Goal: Check status: Check status

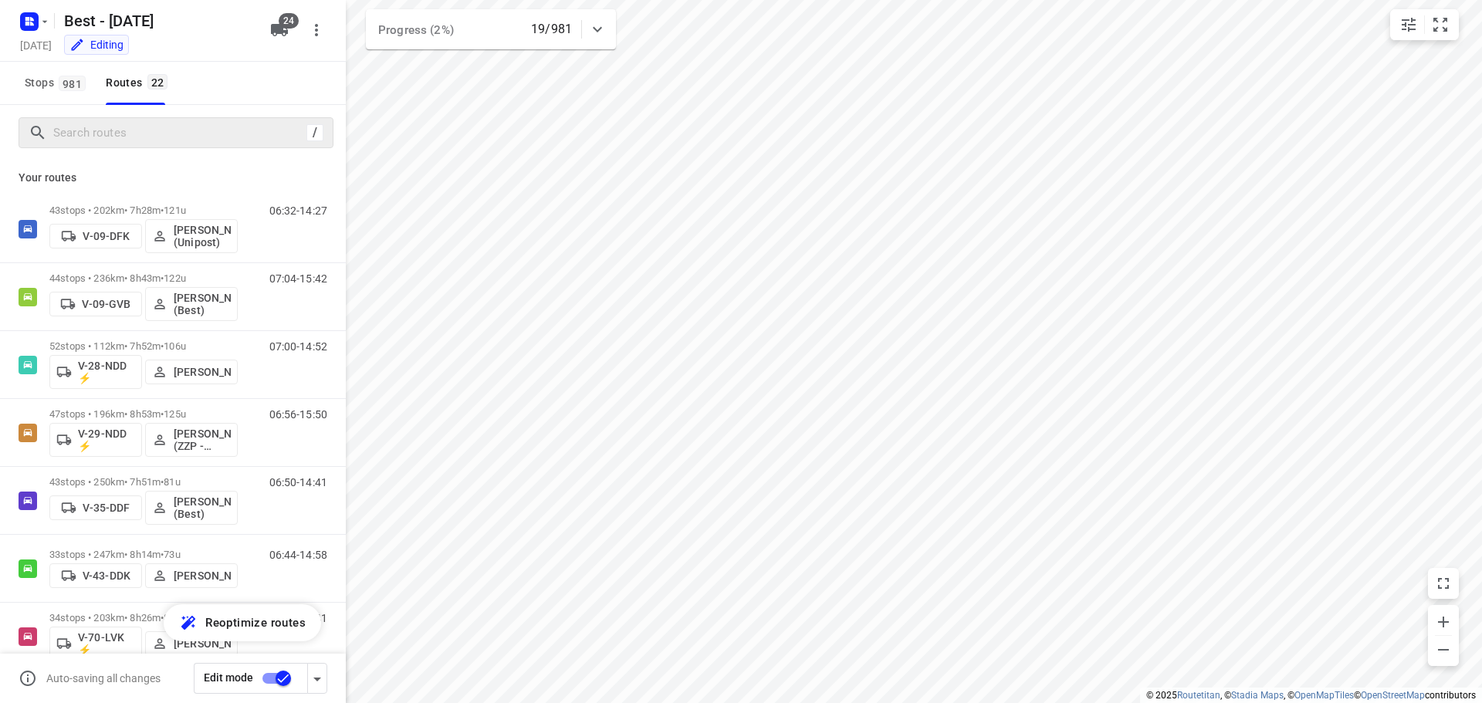
click at [137, 119] on div "/" at bounding box center [176, 132] width 315 height 31
click at [140, 134] on input "Search routes" at bounding box center [180, 133] width 252 height 24
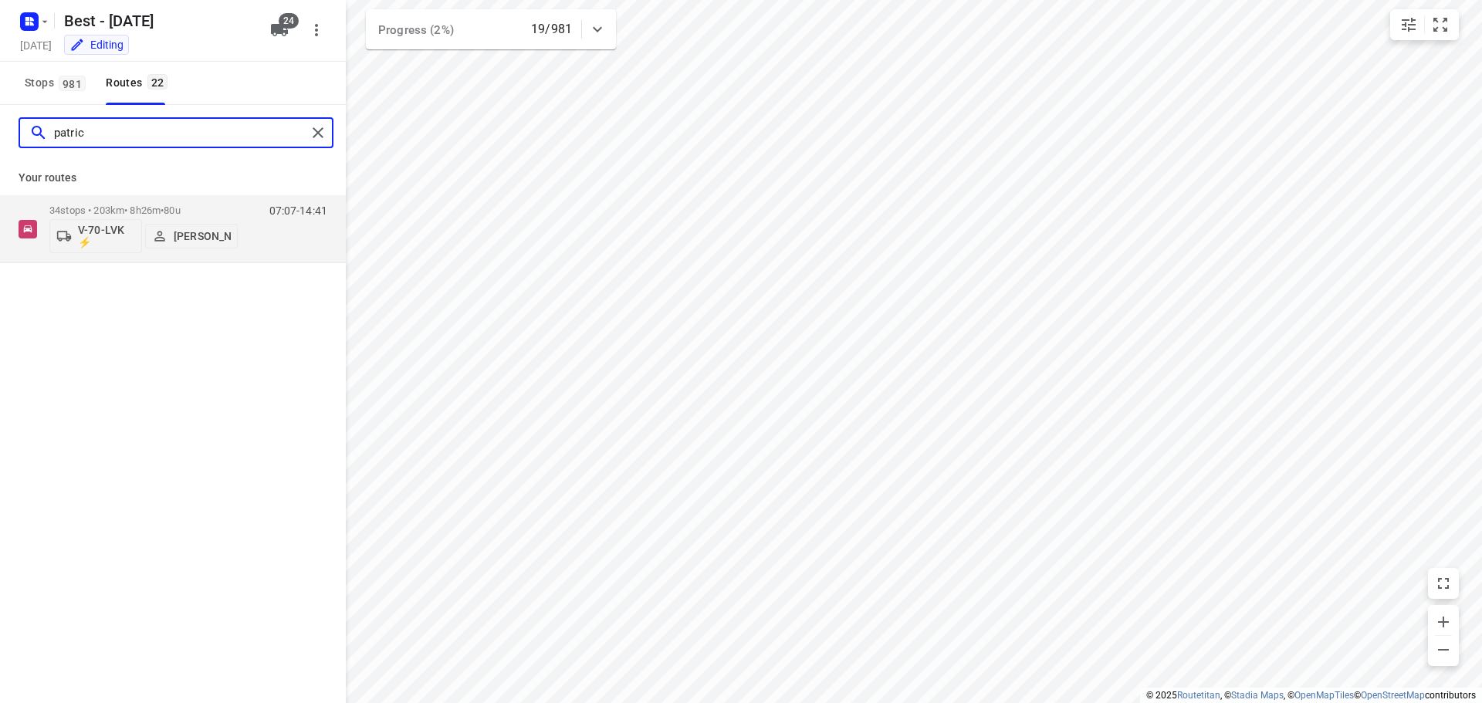
type input "patric"
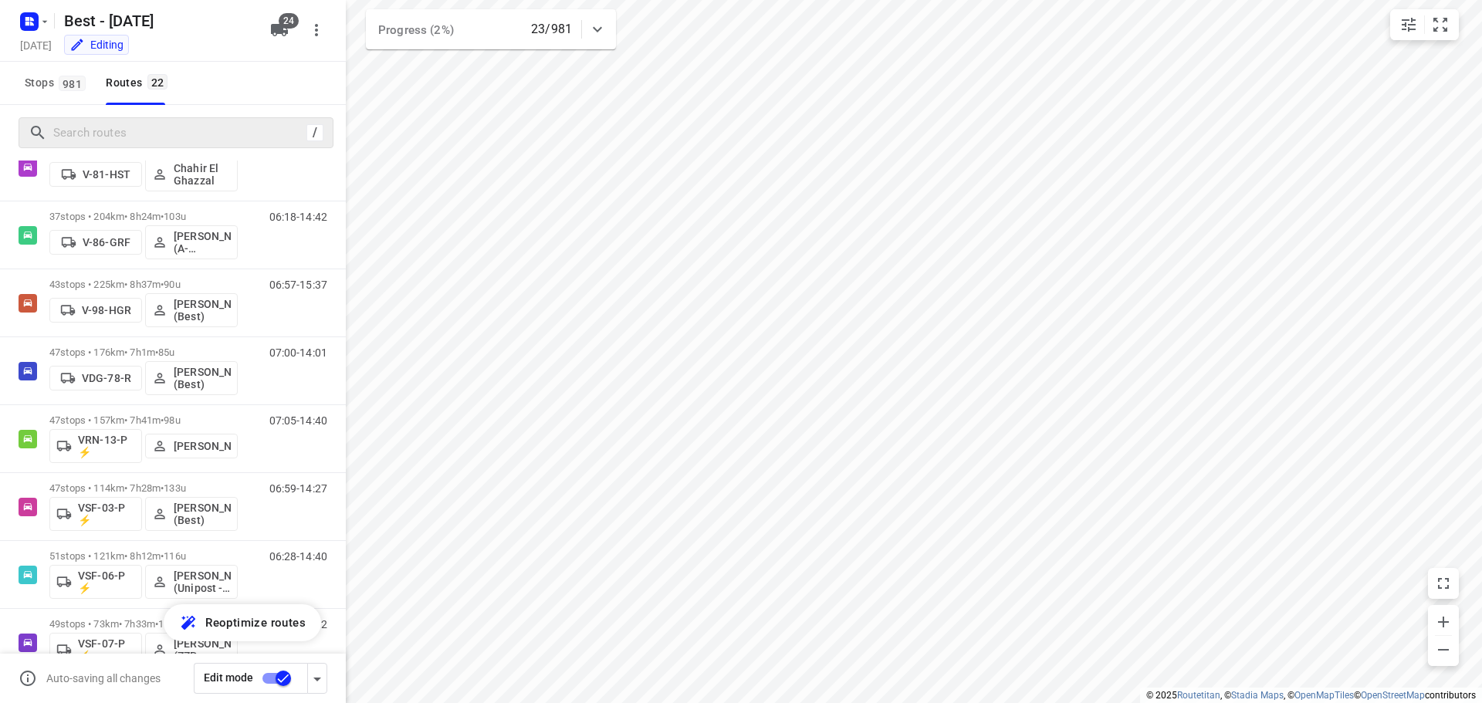
scroll to position [588, 0]
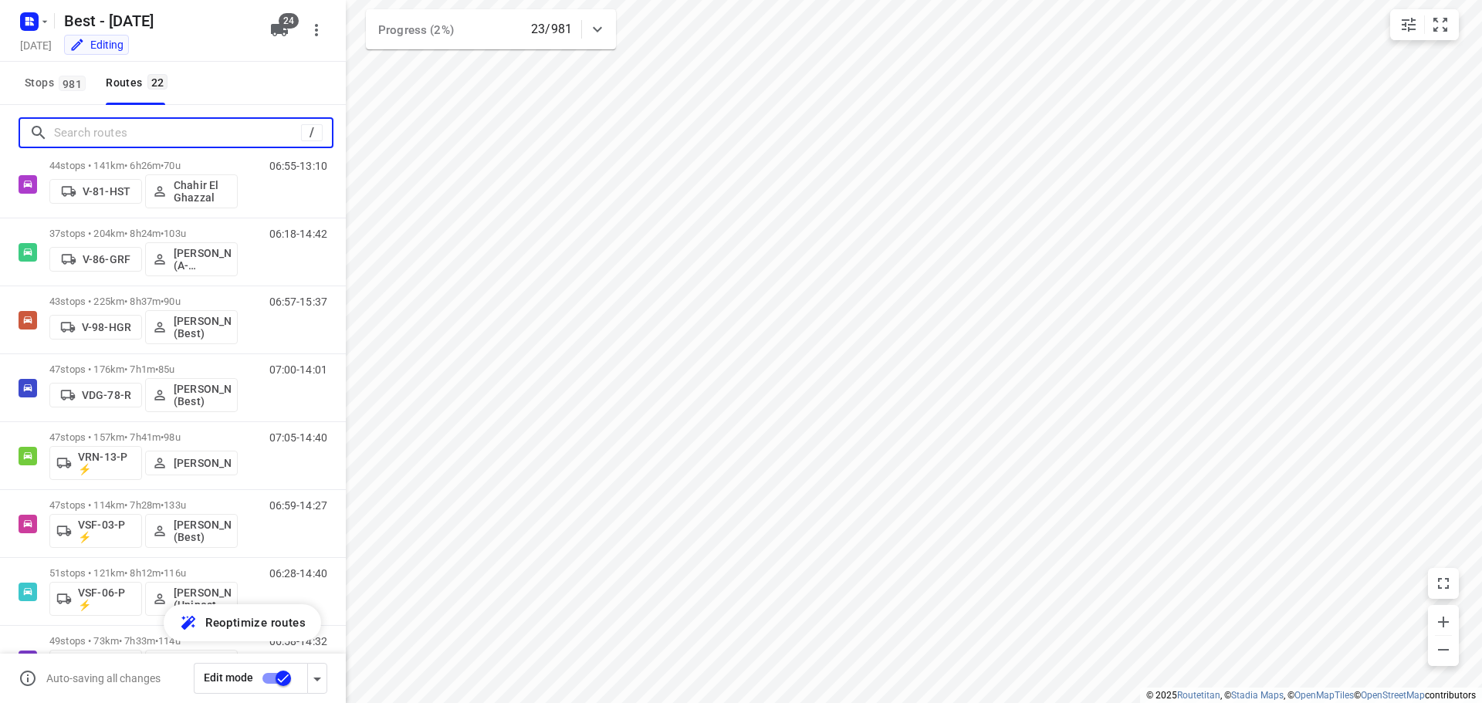
click at [150, 142] on input "Search routes" at bounding box center [177, 133] width 247 height 24
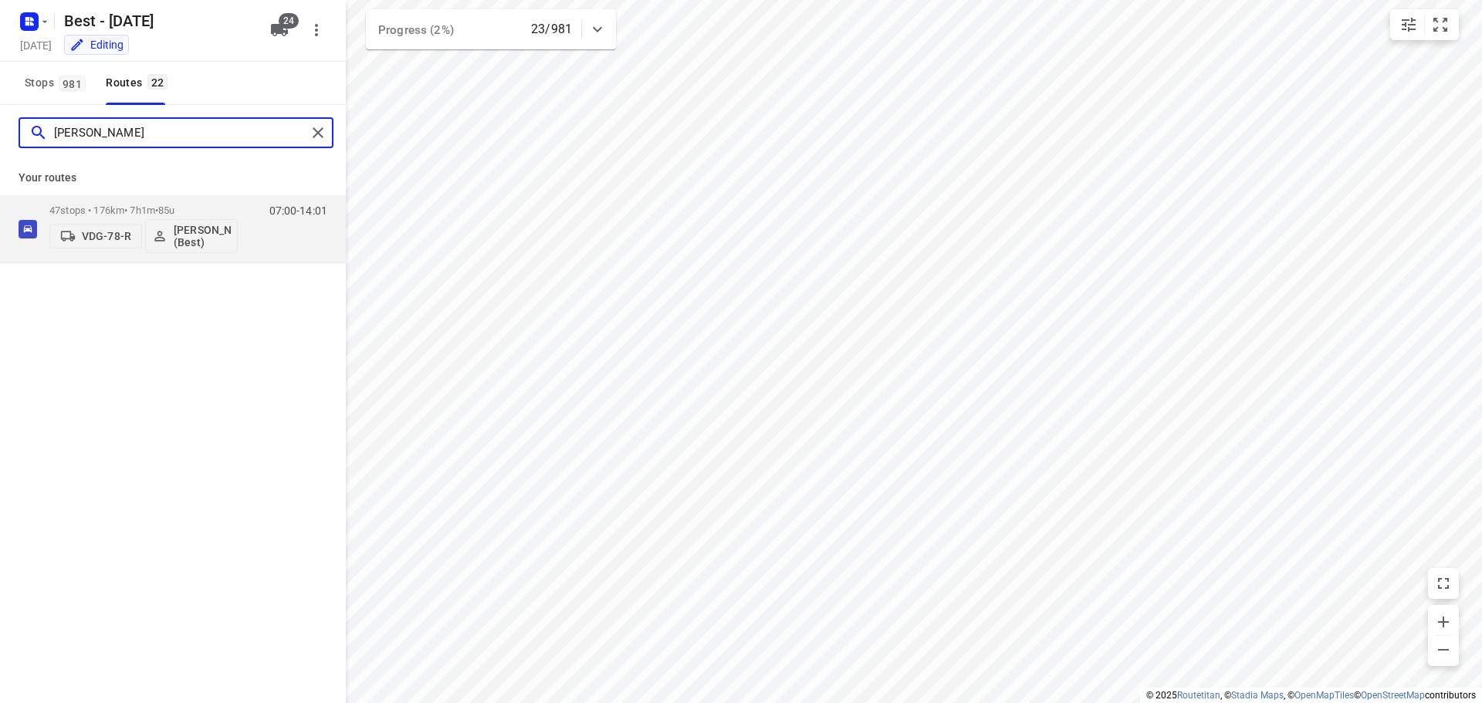
drag, startPoint x: 149, startPoint y: 141, endPoint x: 36, endPoint y: 130, distance: 114.1
click at [36, 130] on div "[PERSON_NAME]" at bounding box center [167, 133] width 277 height 24
type input "nikk"
click at [154, 212] on p "53 stops • 178km • 9h4m • 108u" at bounding box center [143, 211] width 188 height 12
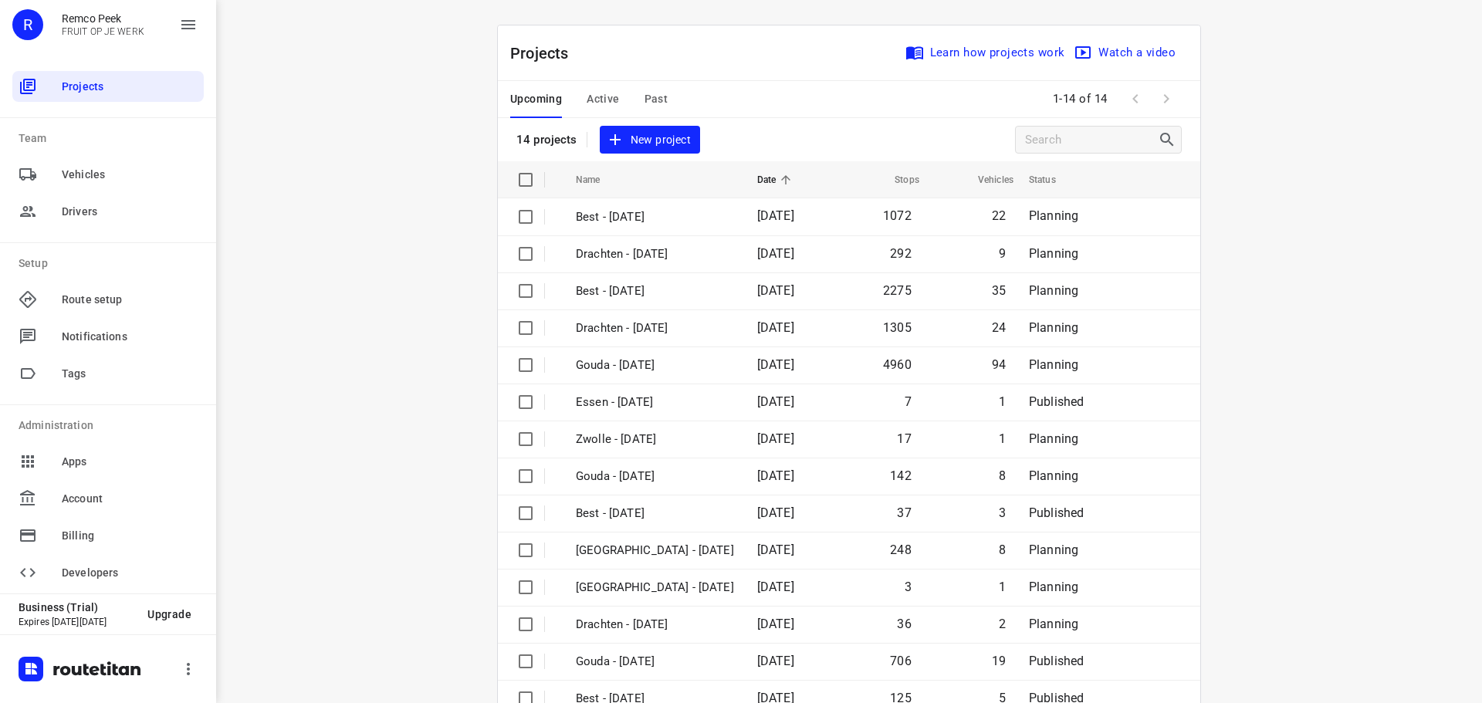
click at [645, 103] on span "Past" at bounding box center [657, 99] width 24 height 19
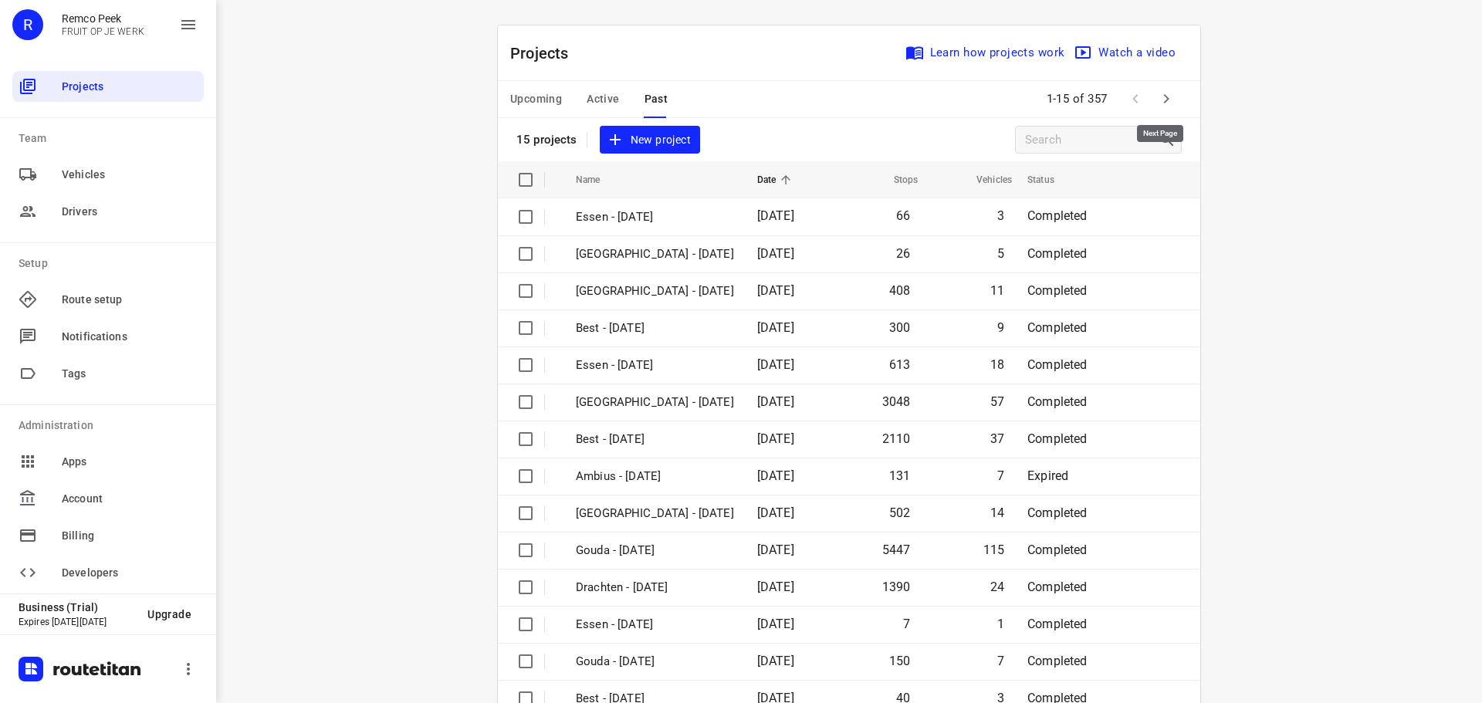
click at [1166, 95] on icon "button" at bounding box center [1166, 99] width 19 height 19
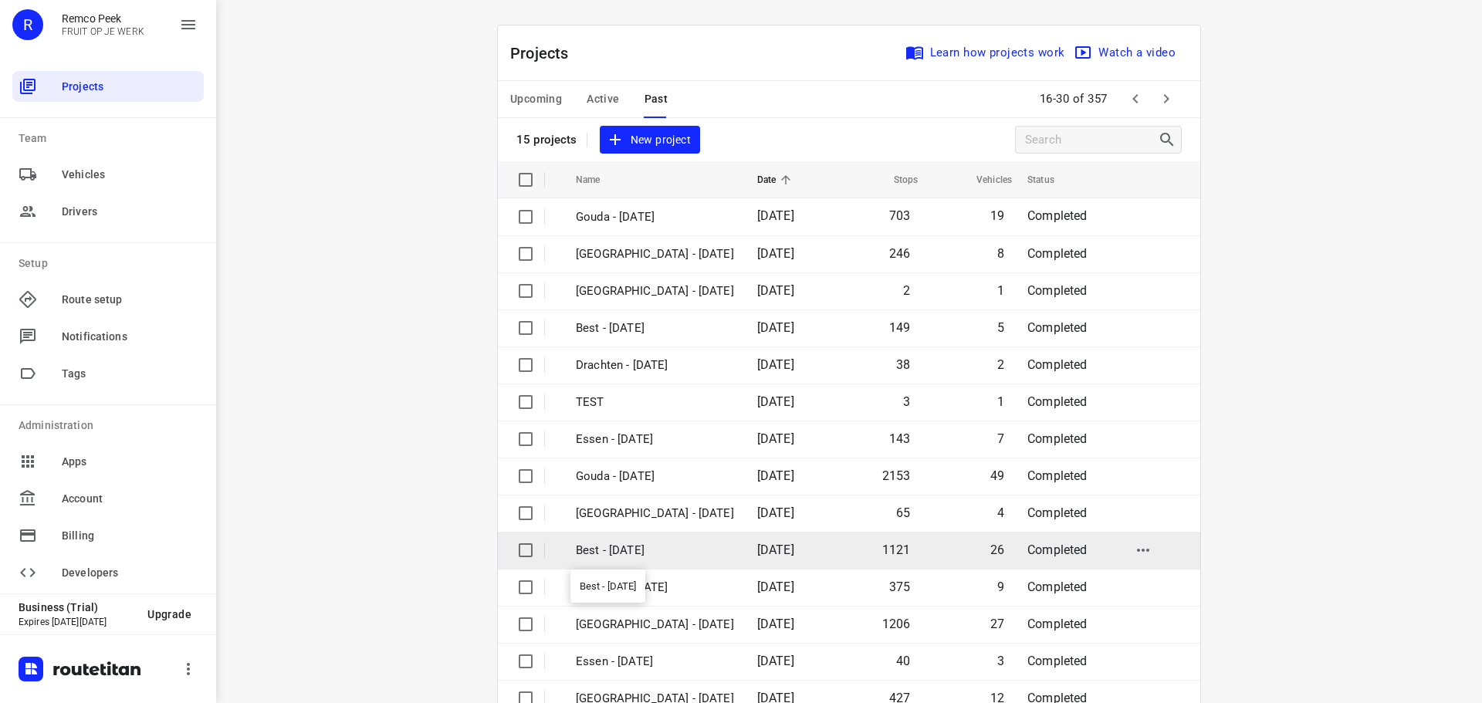
click at [641, 542] on p "Best - [DATE]" at bounding box center [655, 551] width 158 height 18
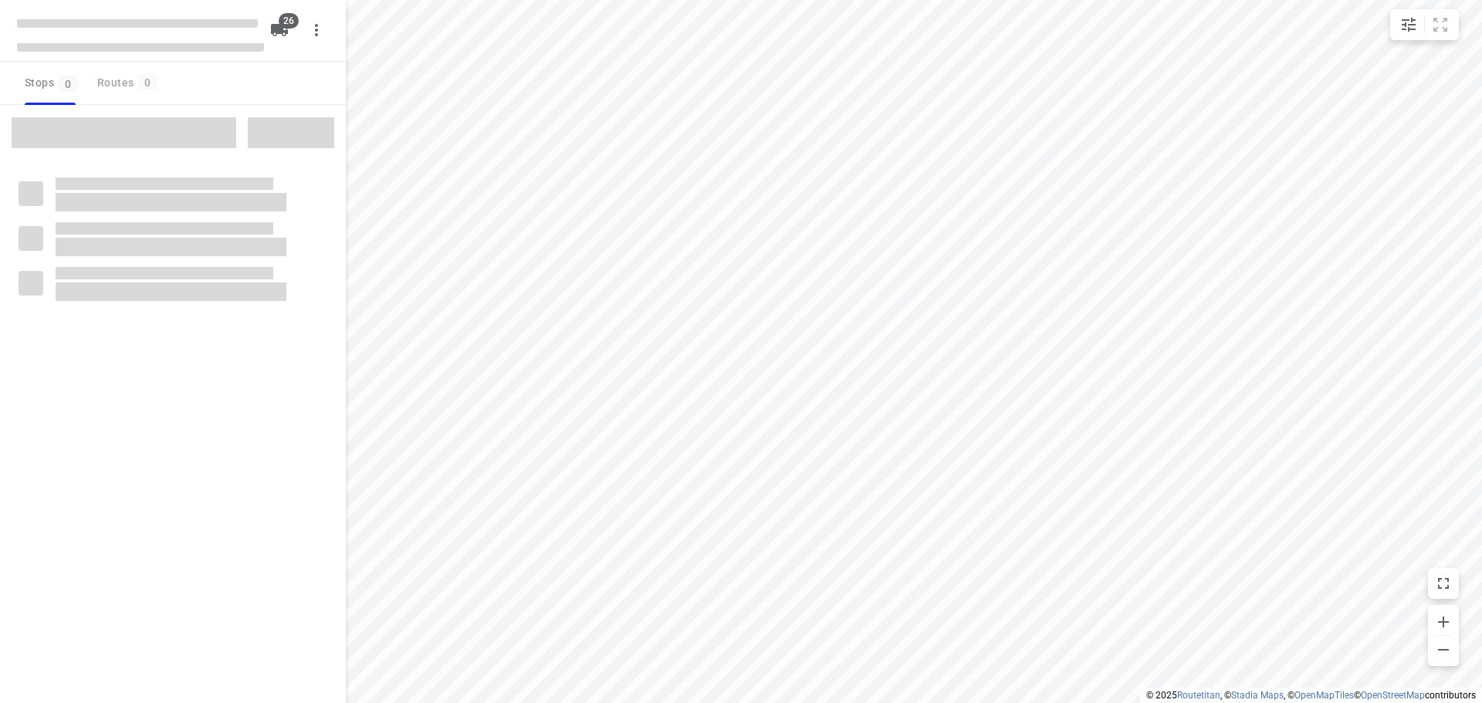
checkbox input "true"
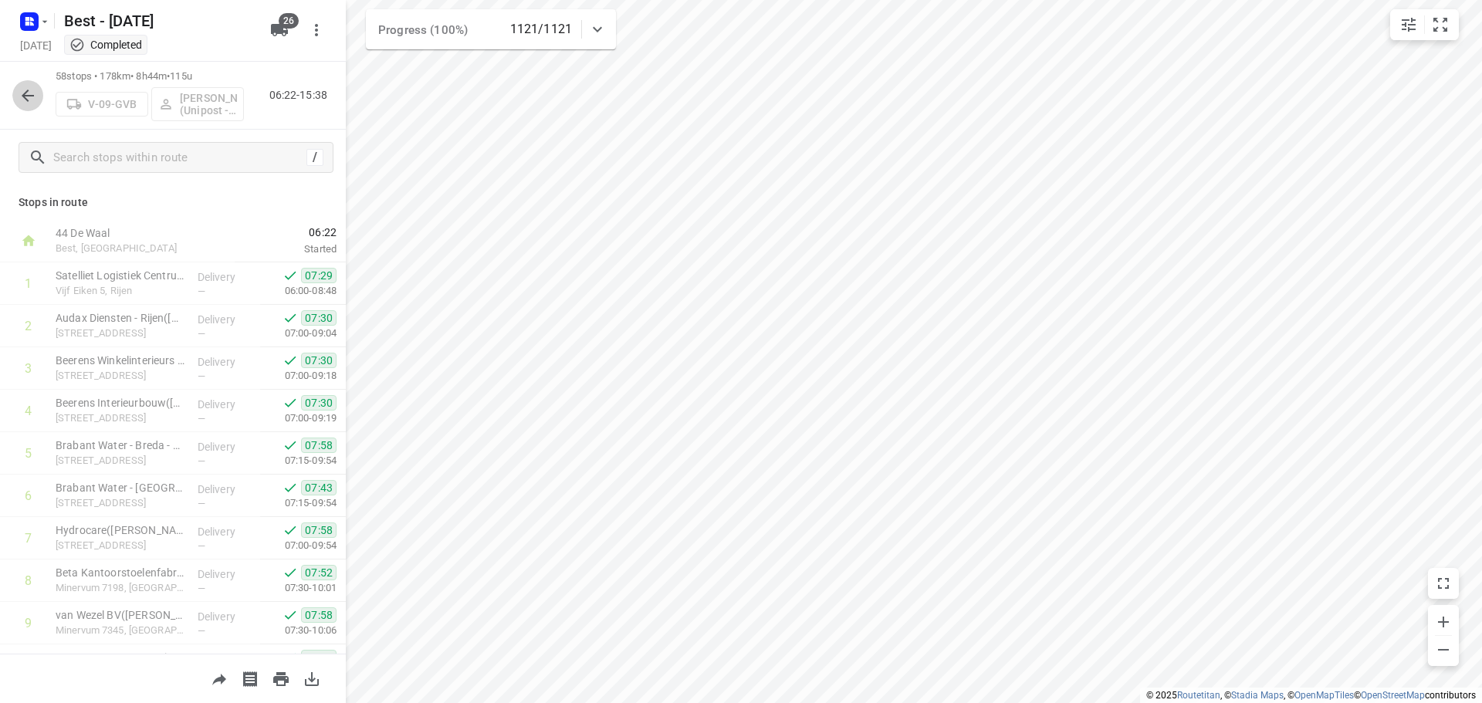
click at [26, 97] on icon "button" at bounding box center [28, 95] width 19 height 19
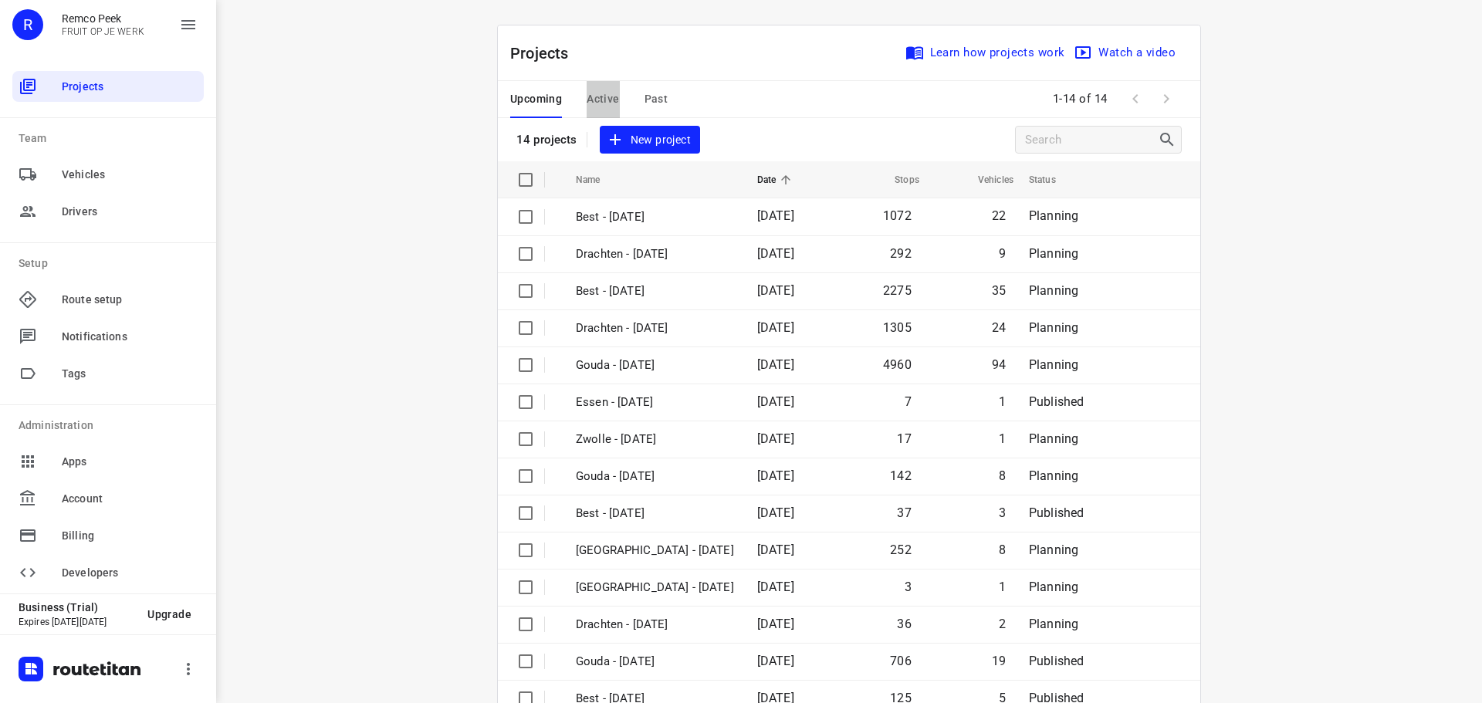
click at [591, 96] on span "Active" at bounding box center [603, 99] width 32 height 19
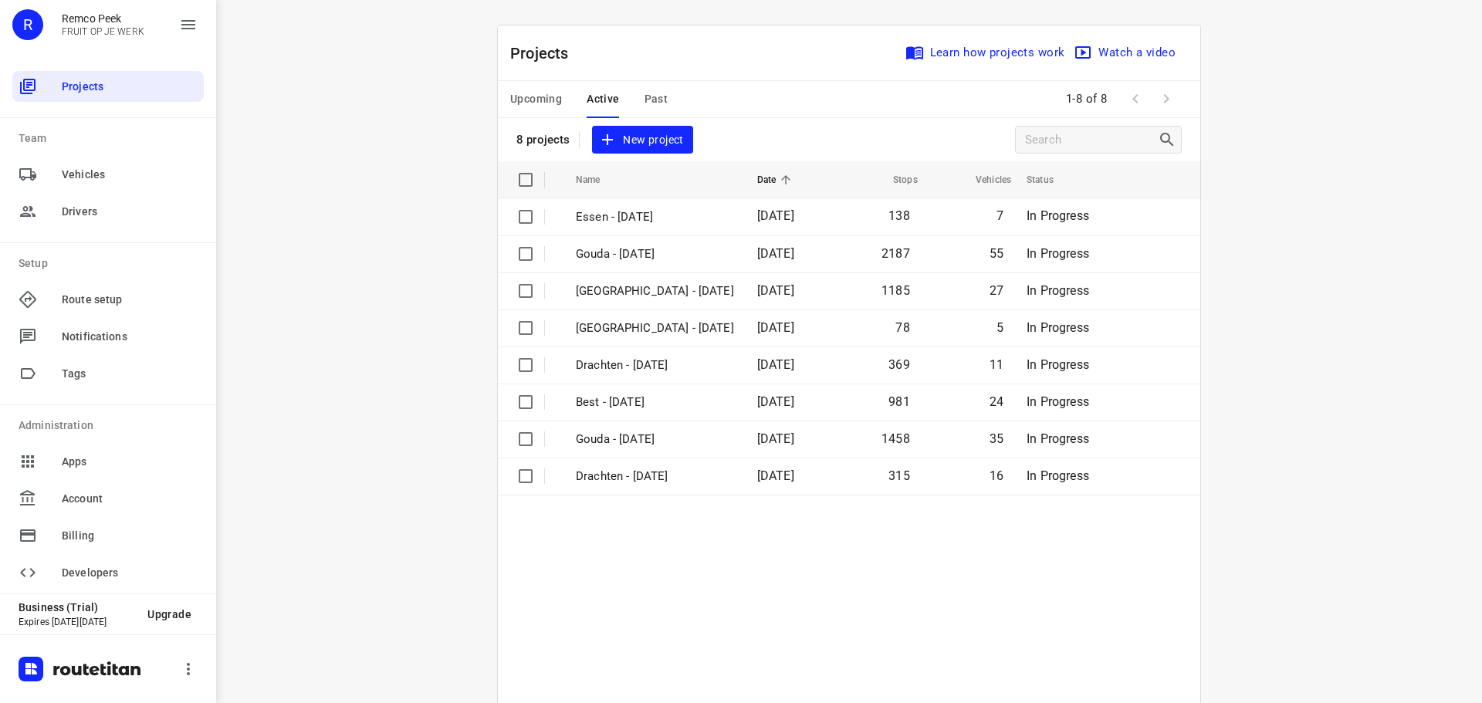
click at [645, 98] on span "Past" at bounding box center [657, 99] width 24 height 19
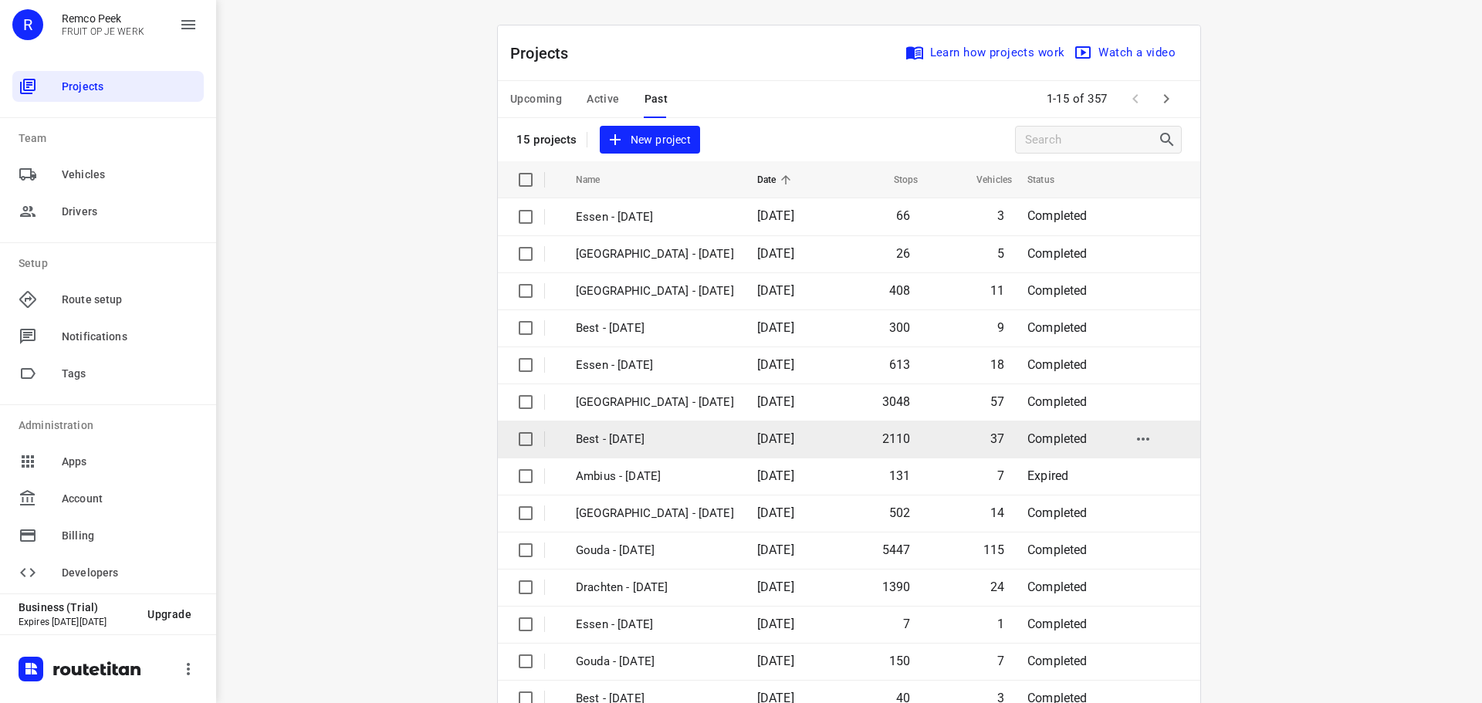
click at [638, 435] on p "Best - Monday" at bounding box center [655, 440] width 158 height 18
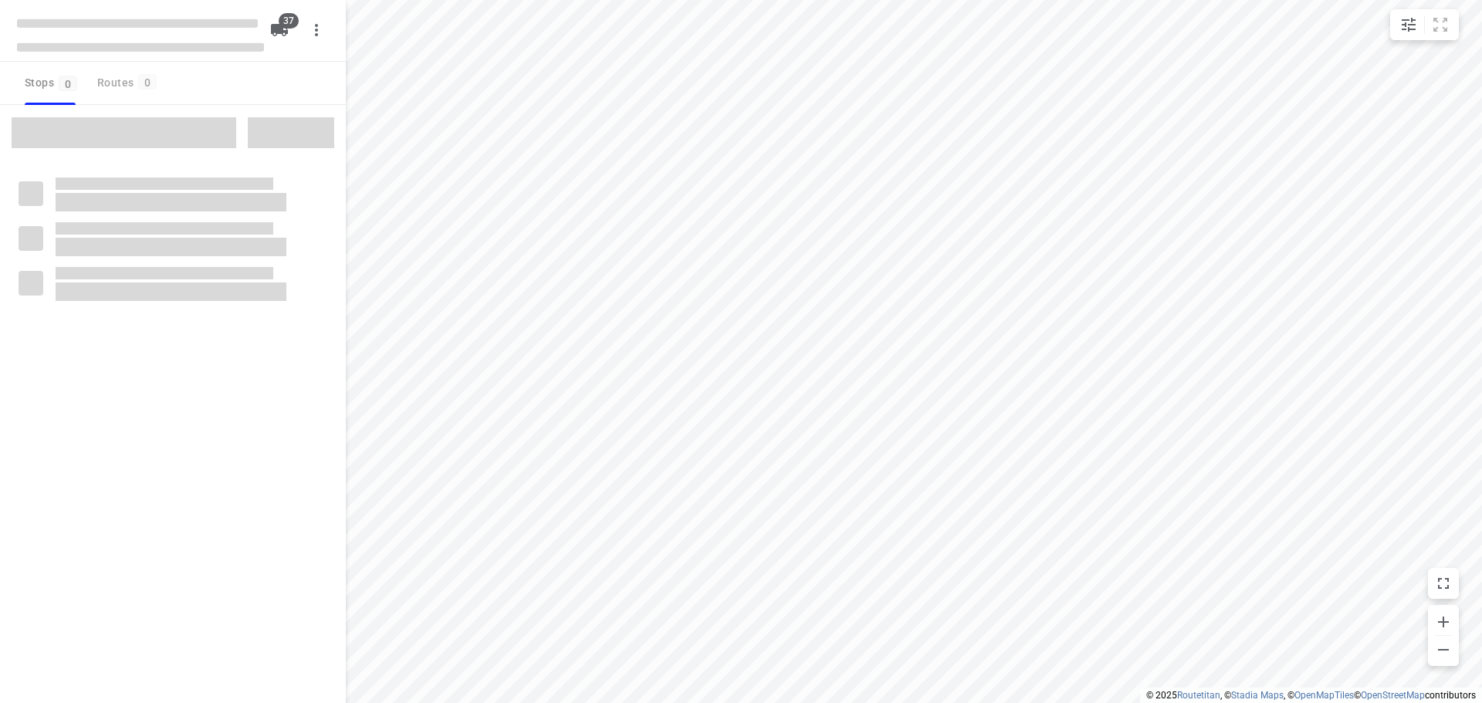
checkbox input "true"
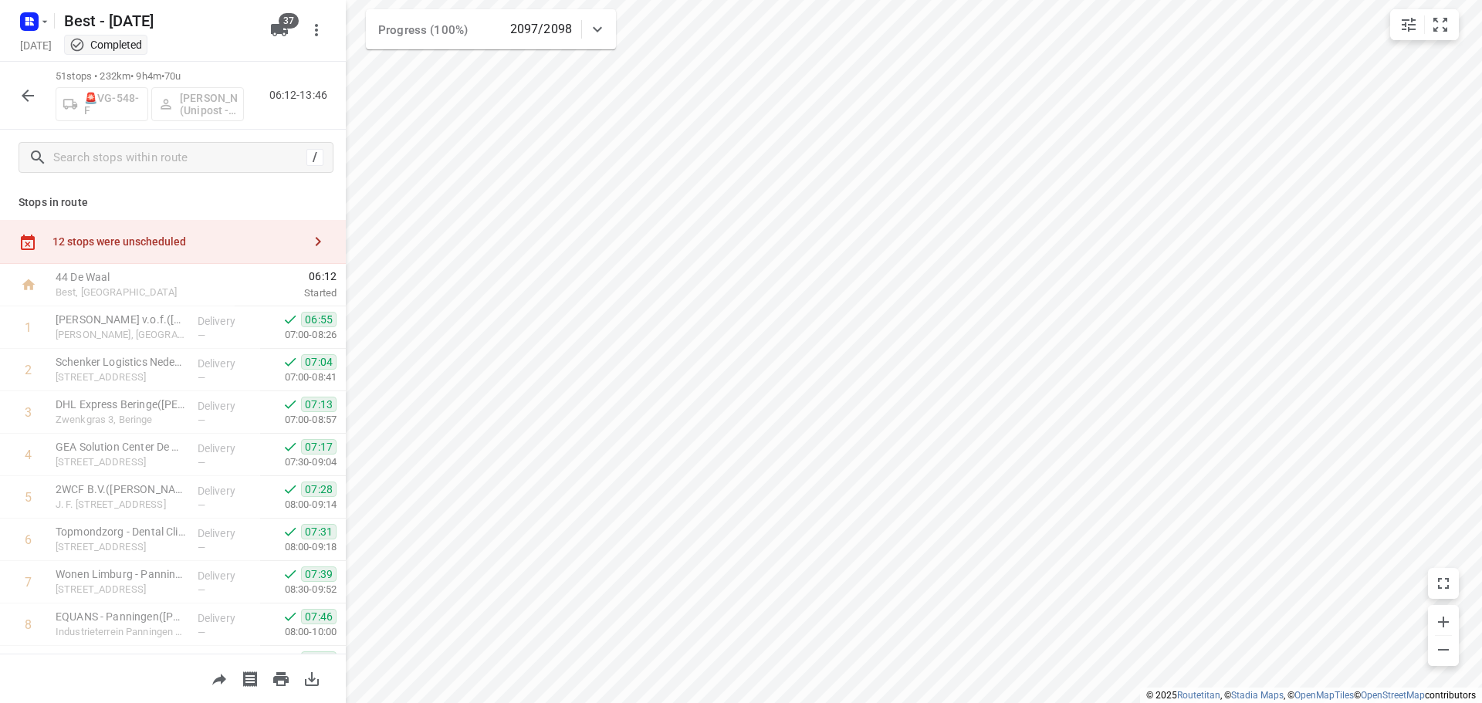
click at [17, 94] on button "button" at bounding box center [27, 95] width 31 height 31
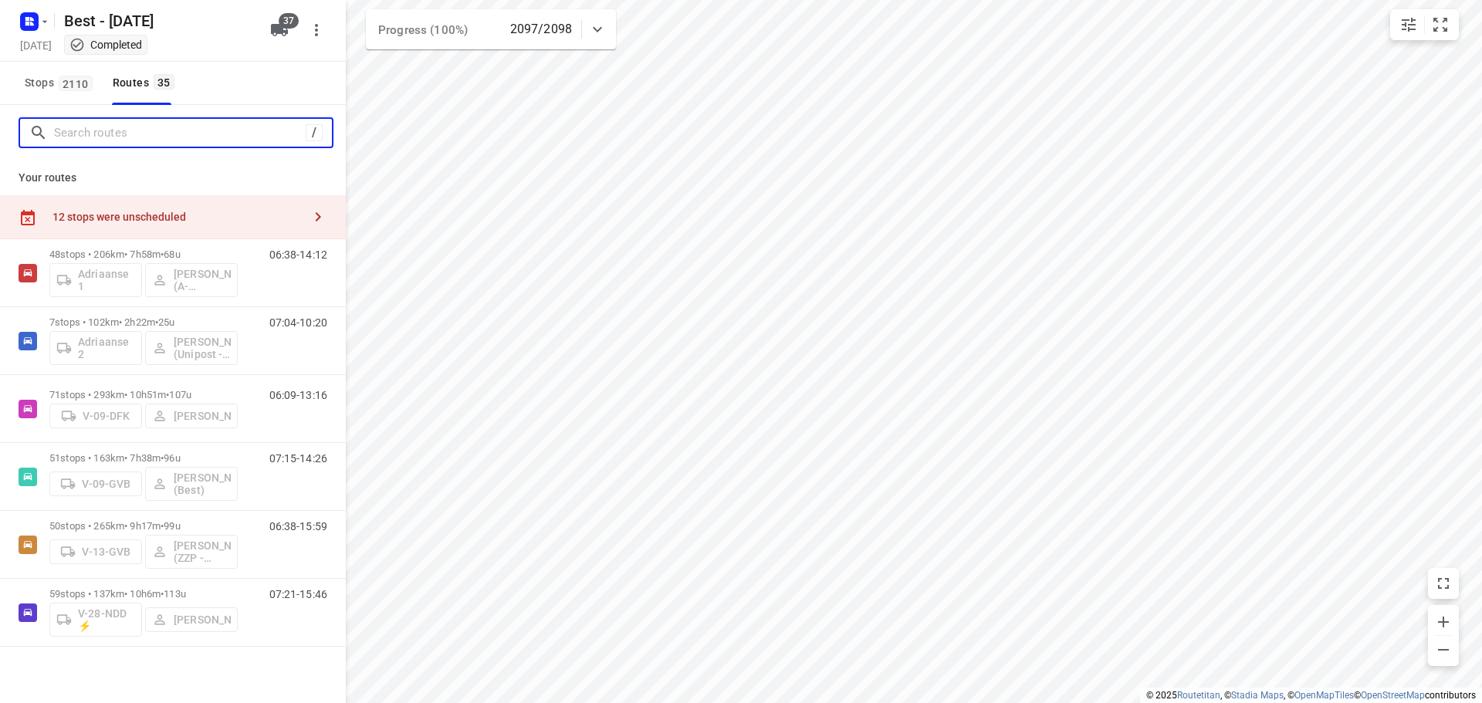
click at [85, 130] on input "Search routes" at bounding box center [180, 133] width 252 height 24
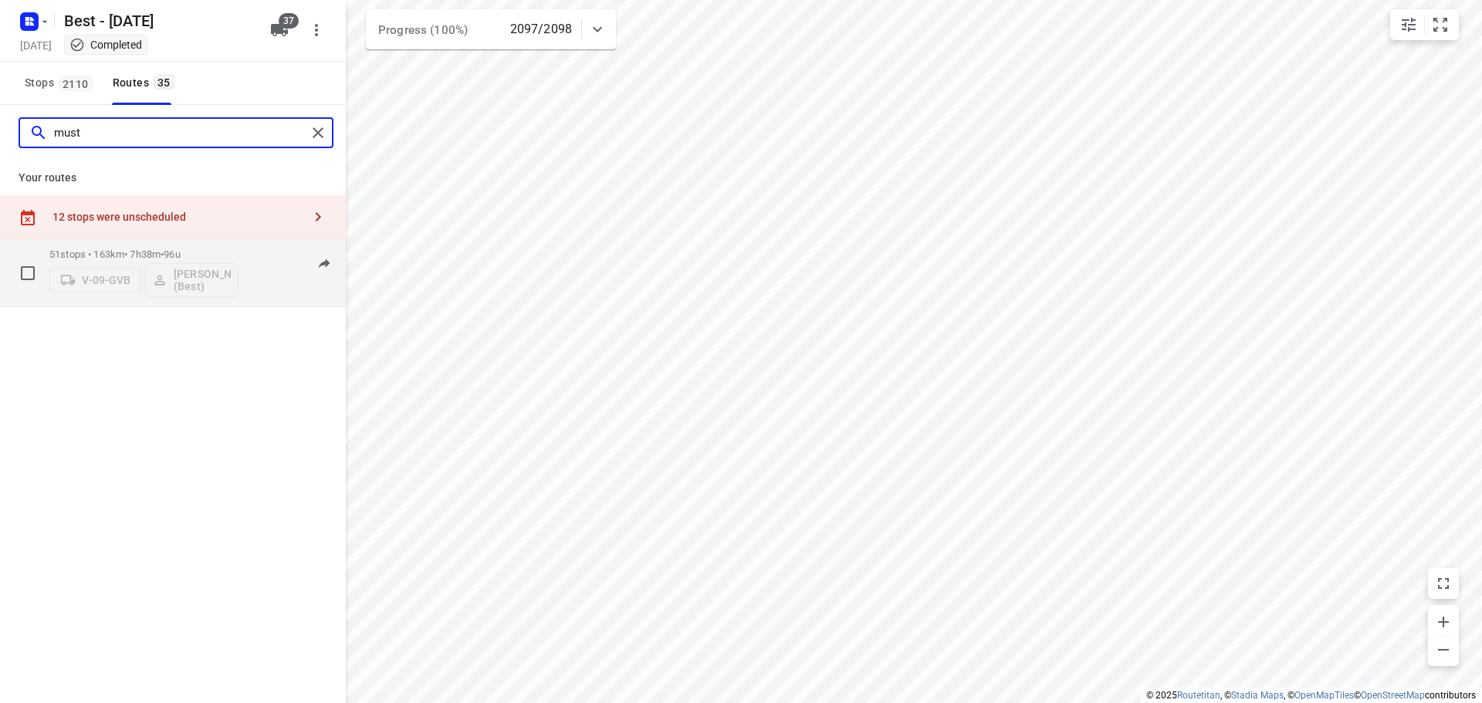
type input "must"
click at [286, 297] on div "07:15-14:26" at bounding box center [288, 277] width 77 height 56
